Goal: Find contact information: Find contact information

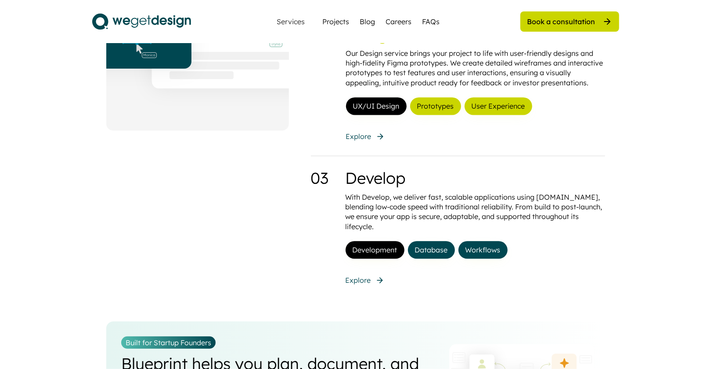
scroll to position [879, 0]
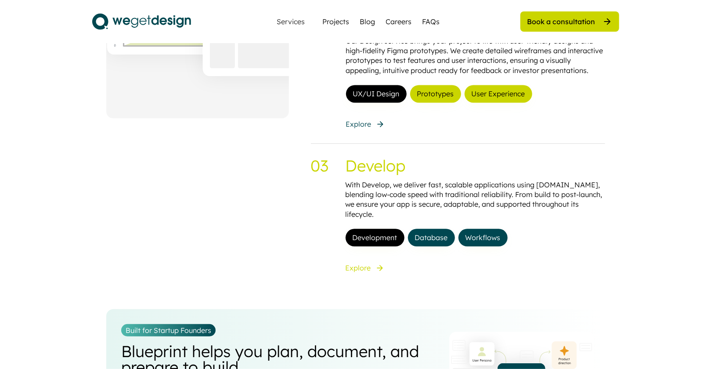
click at [379, 263] on icon at bounding box center [380, 267] width 9 height 9
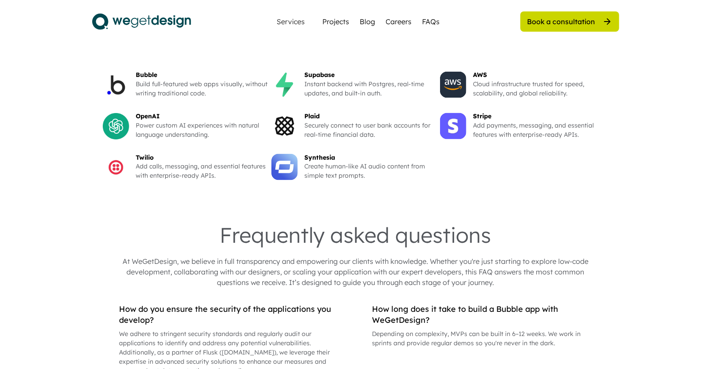
scroll to position [771, 0]
click at [374, 185] on div "Synthesia Create human-like AI audio content from simple text prompts." at bounding box center [356, 173] width 169 height 41
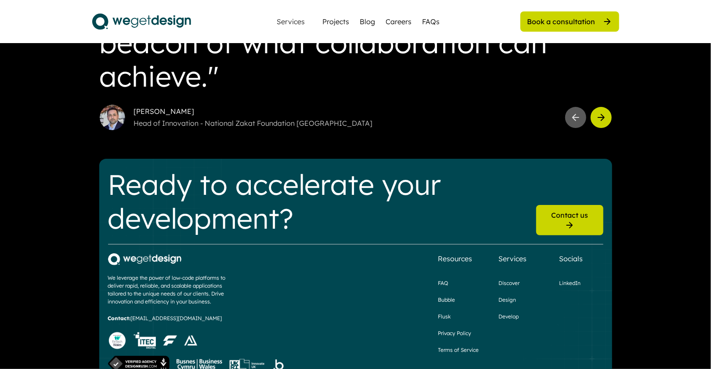
scroll to position [1513, 0]
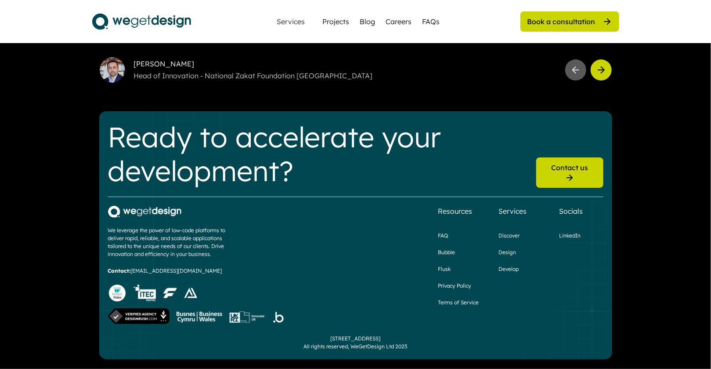
click at [565, 172] on div "Contact us" at bounding box center [569, 168] width 37 height 10
click at [495, 132] on div "Ready to accelerate your development?" at bounding box center [318, 154] width 421 height 68
